Goal: Book appointment/travel/reservation

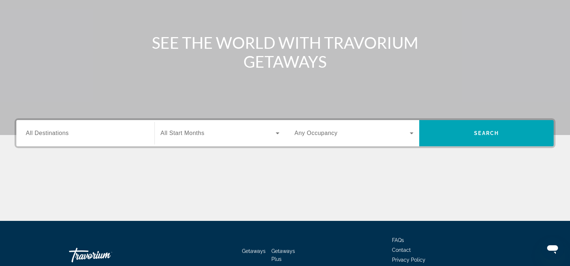
scroll to position [97, 0]
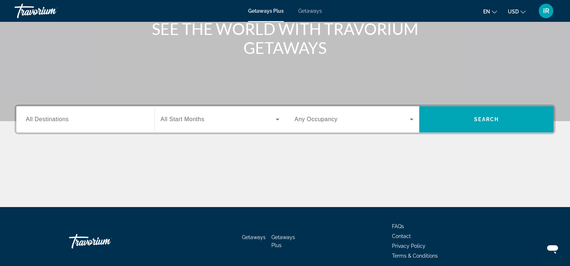
click at [490, 14] on span "en" at bounding box center [486, 12] width 7 height 6
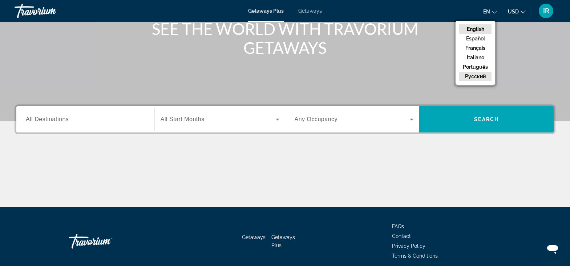
click at [482, 75] on button "русский" at bounding box center [475, 76] width 32 height 9
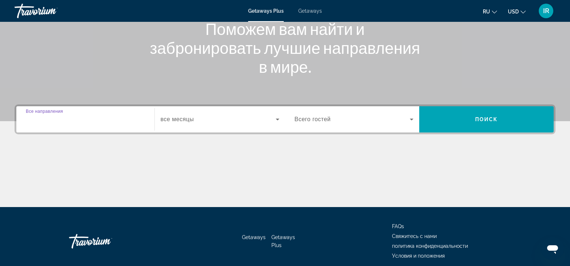
click at [85, 116] on input "Destination Все направления" at bounding box center [85, 119] width 119 height 9
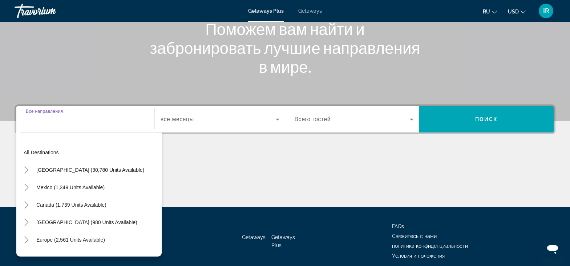
scroll to position [127, 0]
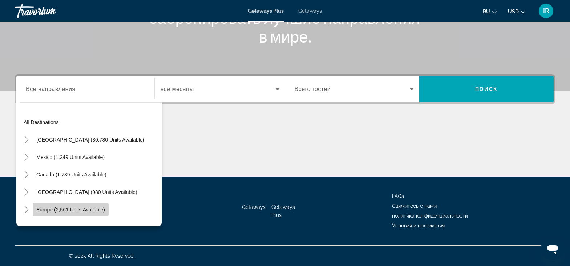
click at [75, 210] on span "Europe (2,561 units available)" at bounding box center [70, 209] width 69 height 6
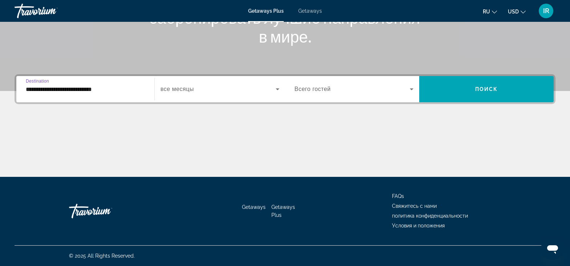
click at [92, 90] on input "**********" at bounding box center [85, 89] width 119 height 9
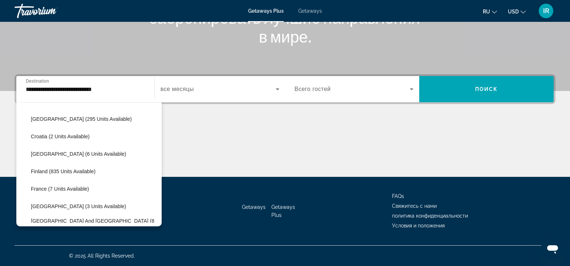
scroll to position [132, 0]
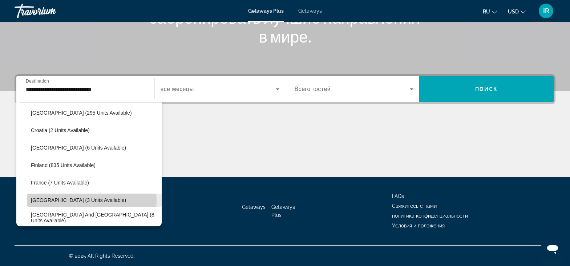
click at [87, 200] on span "Germany (3 units available)" at bounding box center [78, 200] width 95 height 6
type input "**********"
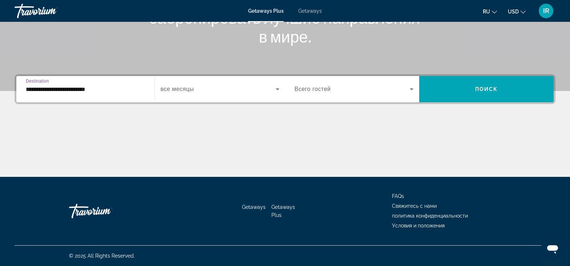
click at [262, 92] on span "Search widget" at bounding box center [218, 89] width 115 height 9
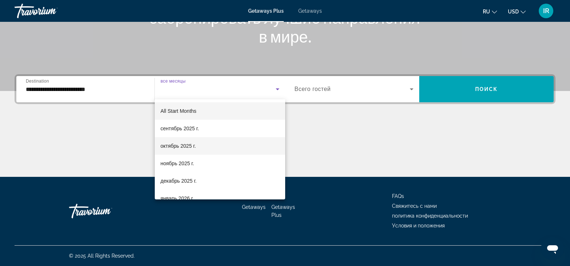
click at [176, 149] on span "октябрь 2025 г." at bounding box center [178, 145] width 35 height 9
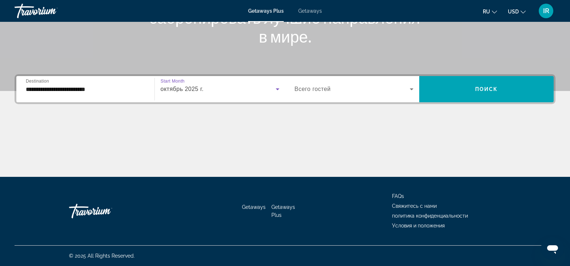
click at [406, 90] on span "Search widget" at bounding box center [353, 89] width 116 height 9
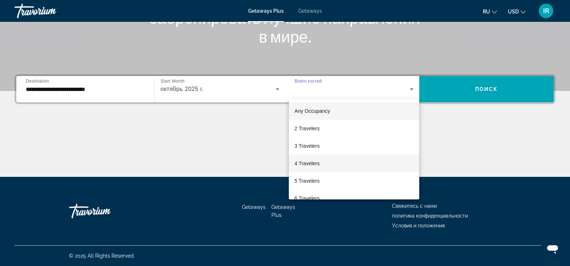
click at [307, 162] on span "4 Travelers" at bounding box center [307, 163] width 25 height 9
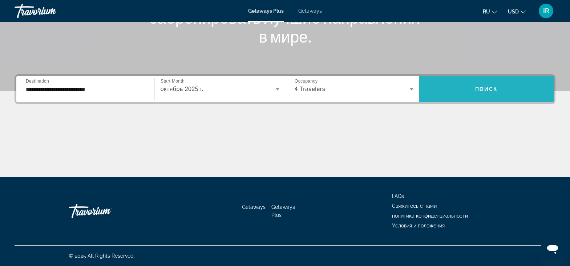
click at [487, 95] on span "Search widget" at bounding box center [486, 88] width 134 height 17
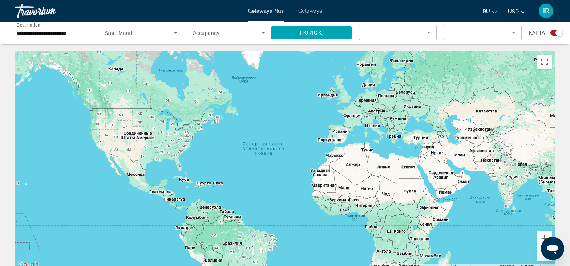
click at [560, 30] on div "Search widget" at bounding box center [559, 32] width 7 height 7
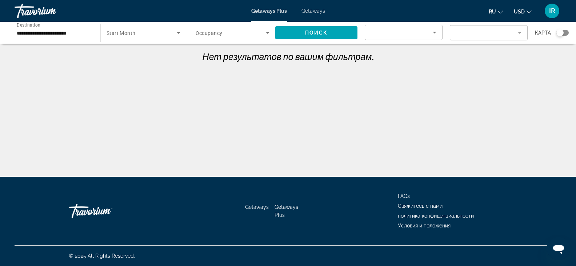
click at [164, 35] on span "Search widget" at bounding box center [141, 32] width 70 height 9
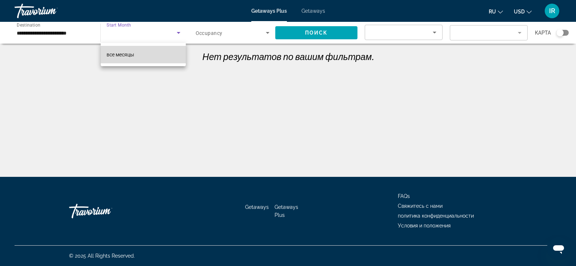
click at [129, 52] on span "все месяцы" at bounding box center [120, 55] width 28 height 6
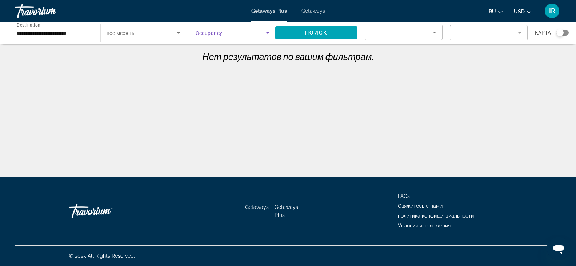
click at [232, 36] on span "Search widget" at bounding box center [231, 32] width 71 height 9
click at [211, 57] on span "Всего гостей" at bounding box center [210, 55] width 30 height 6
click at [306, 31] on span "Поиск" at bounding box center [316, 33] width 23 height 6
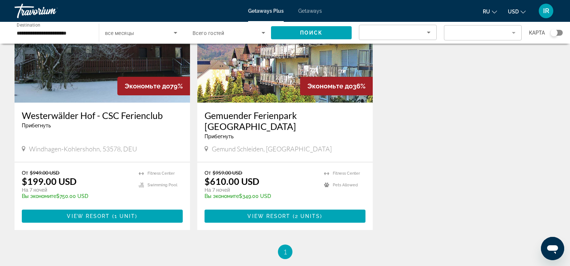
scroll to position [97, 0]
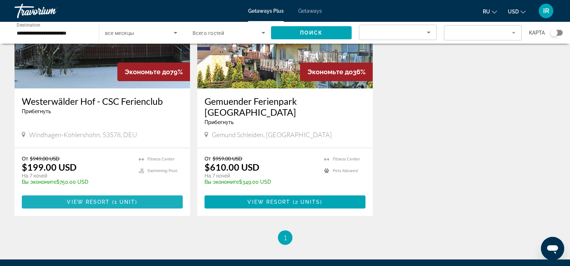
click at [107, 193] on span "Main content" at bounding box center [102, 201] width 161 height 17
